Goal: Entertainment & Leisure: Consume media (video, audio)

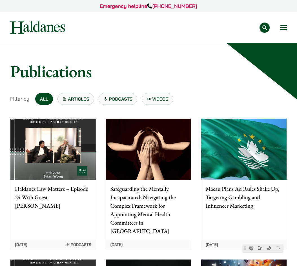
click at [107, 98] on img at bounding box center [105, 99] width 5 height 5
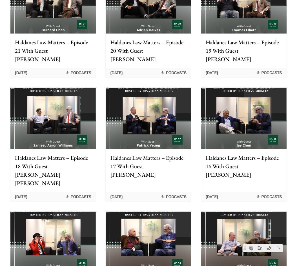
scroll to position [366, 0]
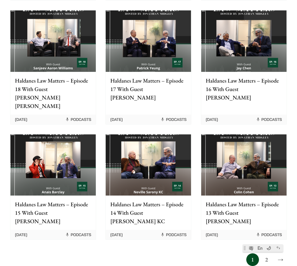
click at [270, 253] on link "2" at bounding box center [266, 259] width 13 height 13
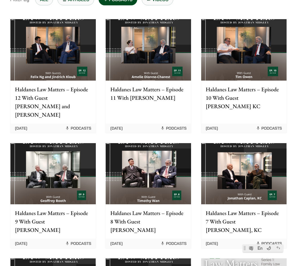
scroll to position [225, 0]
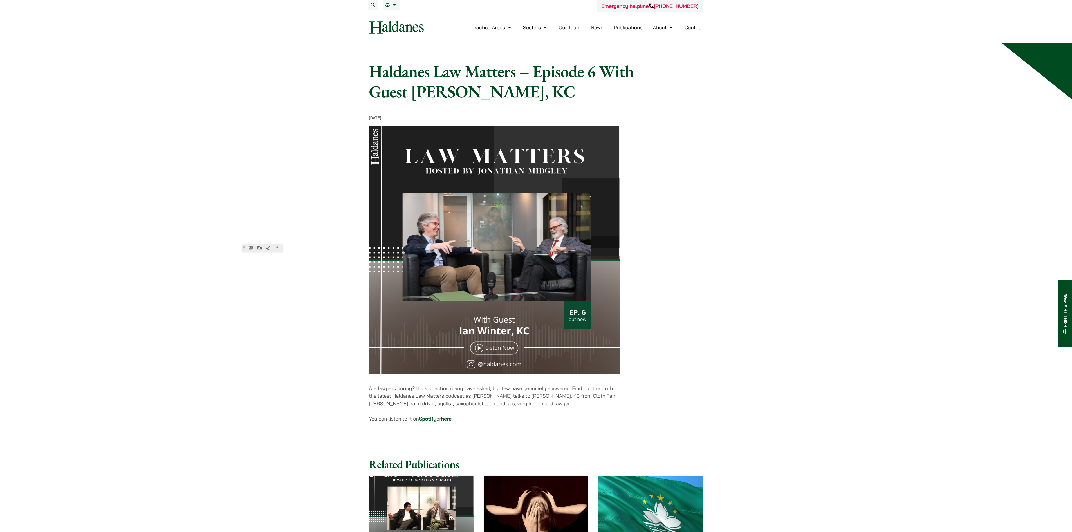
drag, startPoint x: 807, startPoint y: 320, endPoint x: 815, endPoint y: 315, distance: 9.4
click at [296, 265] on div "Home » Publications » Haldanes Law Matters – Episode 6 With Guest [PERSON_NAME]…" at bounding box center [536, 332] width 1072 height 578
click at [296, 187] on div "Home » Publications » Haldanes Law Matters – Episode 6 With Guest [PERSON_NAME]…" at bounding box center [536, 332] width 1072 height 578
